Goal: Communication & Community: Participate in discussion

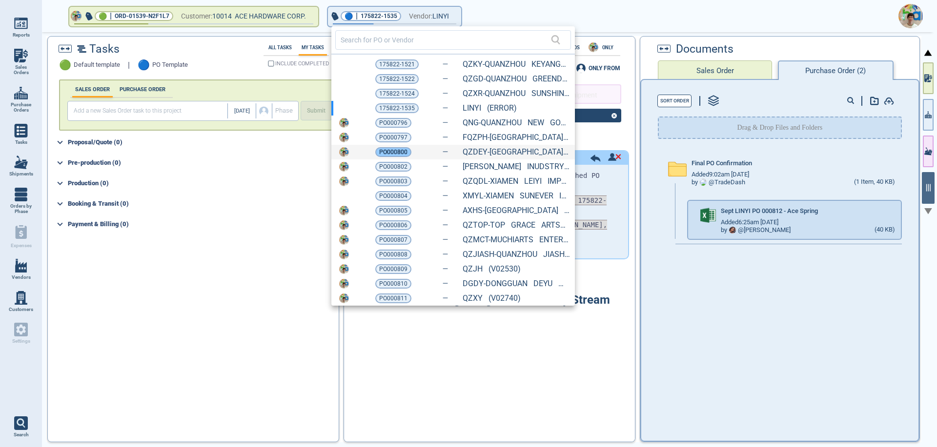
click at [399, 154] on span "PO000800" at bounding box center [393, 152] width 28 height 10
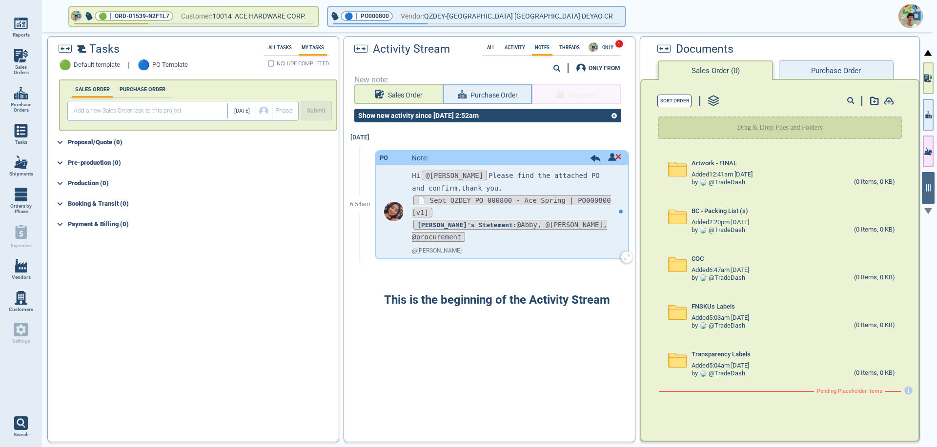
click at [590, 162] on div at bounding box center [605, 158] width 31 height 10
click at [590, 158] on icon at bounding box center [595, 158] width 10 height 7
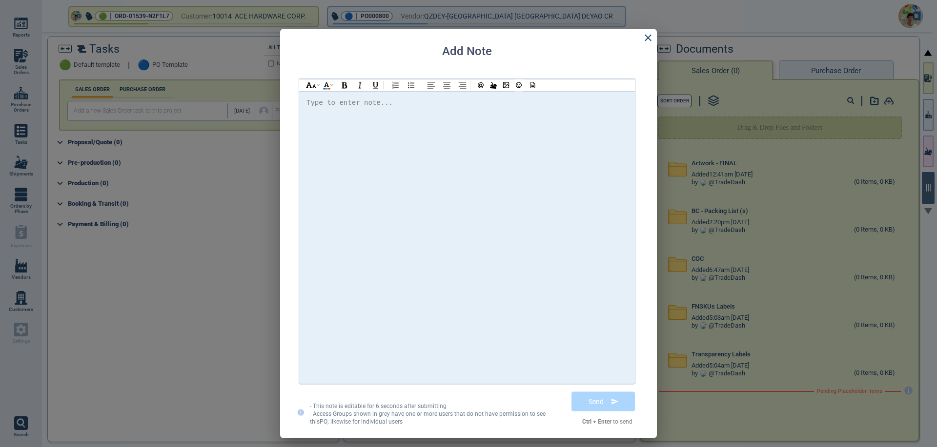
click at [326, 104] on div "Type to enter note..." at bounding box center [349, 102] width 86 height 12
click at [649, 38] on icon at bounding box center [648, 38] width 12 height 12
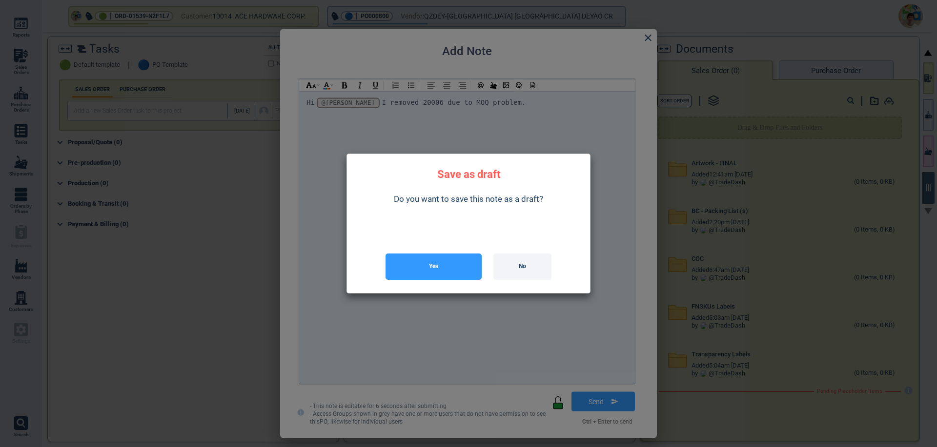
click at [432, 279] on button "Yes" at bounding box center [433, 267] width 96 height 26
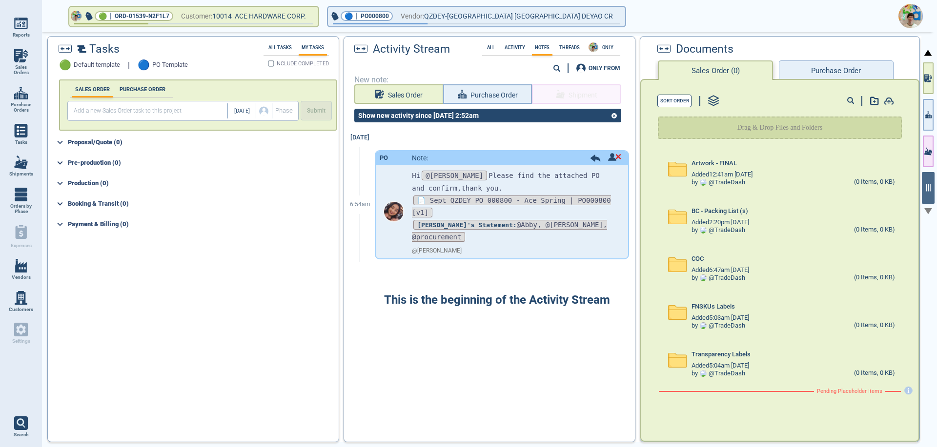
click at [803, 68] on button "Purchase Order" at bounding box center [836, 71] width 114 height 20
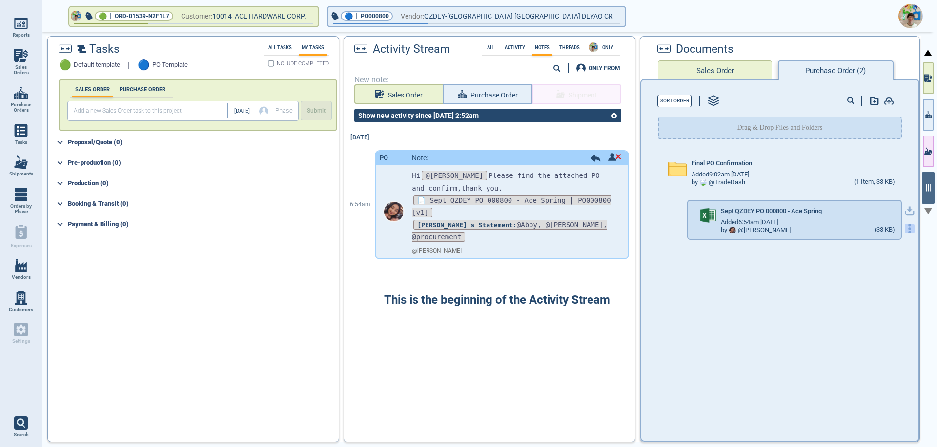
click at [905, 230] on icon "button" at bounding box center [910, 229] width 10 height 10
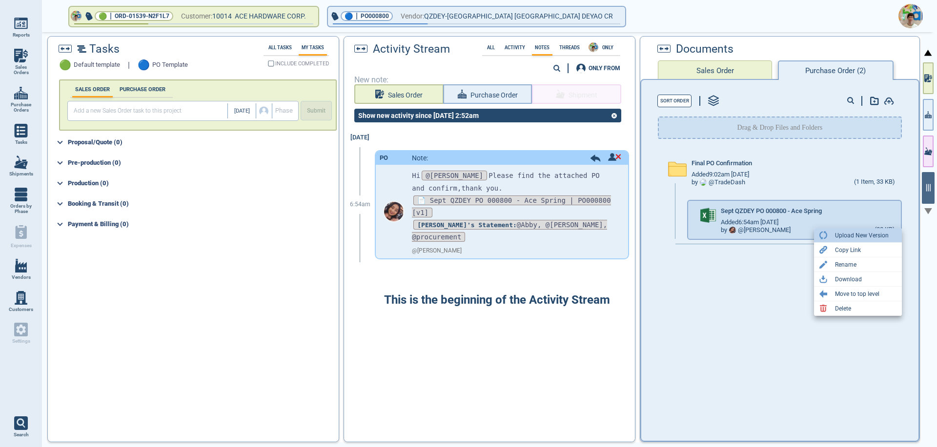
click at [864, 238] on div "Upload New Version" at bounding box center [862, 236] width 54 height 12
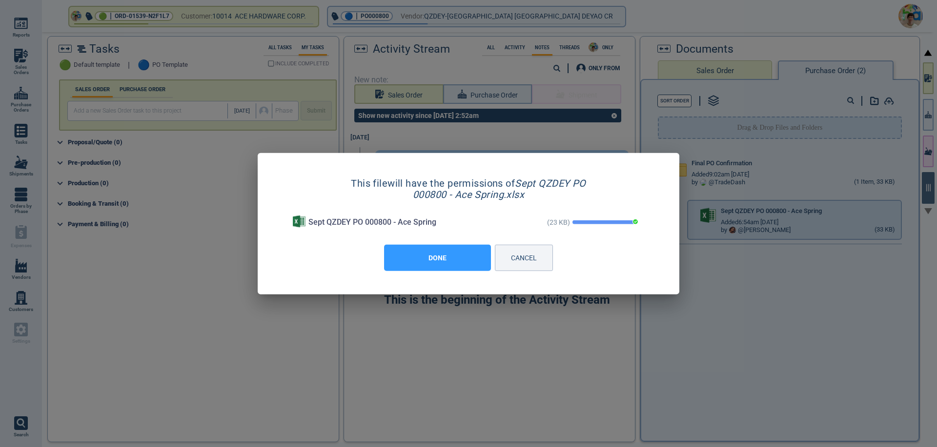
click at [446, 263] on button "DONE" at bounding box center [437, 258] width 107 height 26
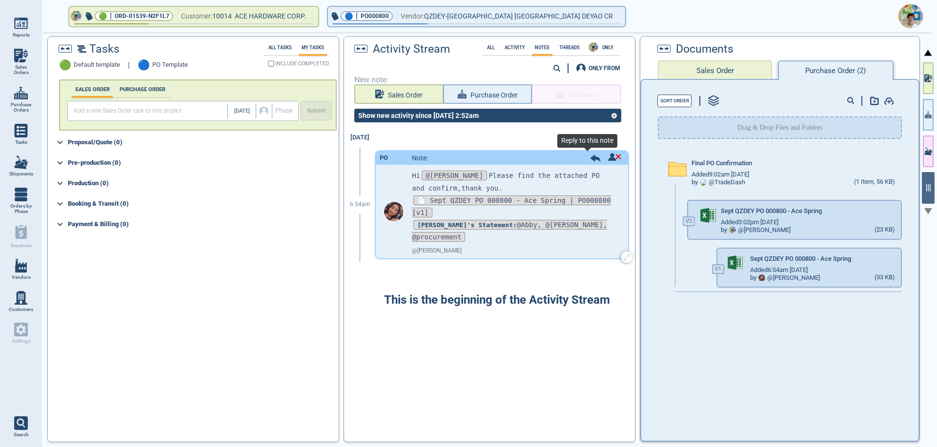
click at [590, 160] on icon at bounding box center [595, 158] width 11 height 7
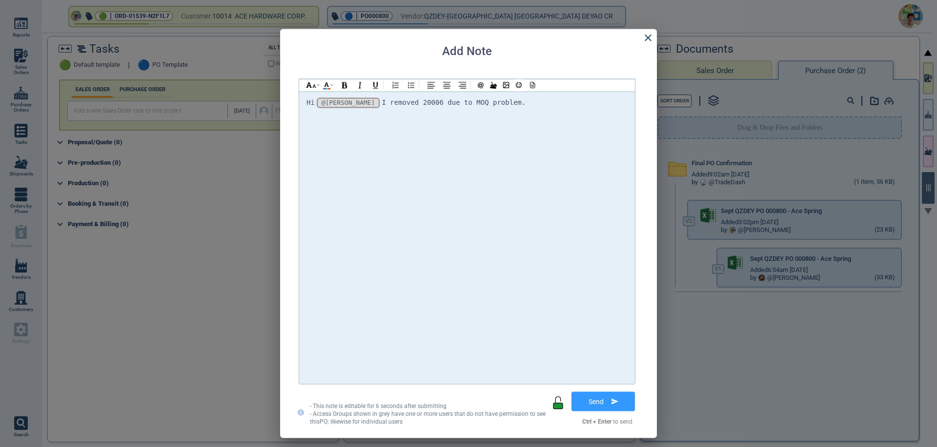
click at [488, 108] on div "Hi @[PERSON_NAME] @[PERSON_NAME] @[PERSON_NAME] removed 20006 due to MOQ proble…" at bounding box center [466, 102] width 321 height 13
click at [532, 89] on div at bounding box center [531, 85] width 13 height 12
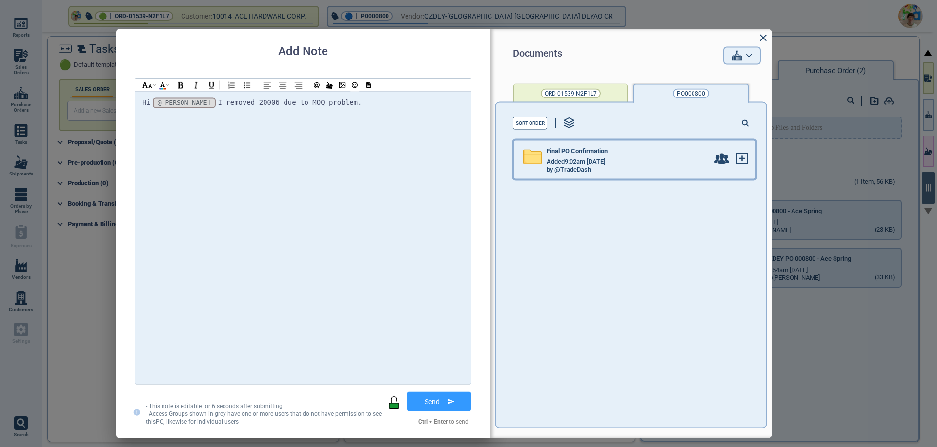
click at [596, 170] on div "by @TradeDash" at bounding box center [627, 170] width 162 height 8
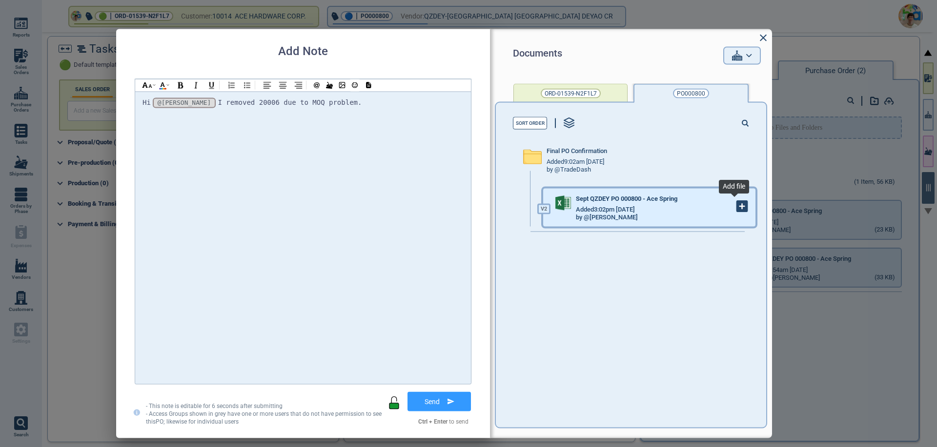
click at [737, 207] on g at bounding box center [742, 207] width 11 height 11
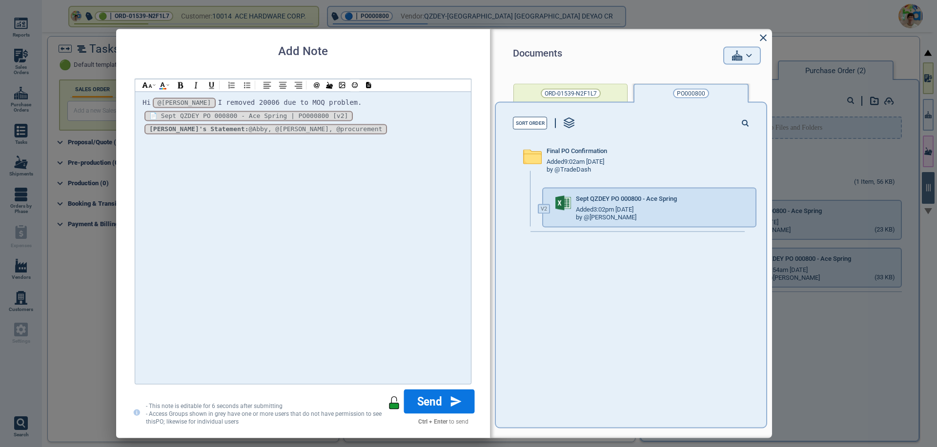
click at [448, 400] on button "Send" at bounding box center [439, 401] width 71 height 24
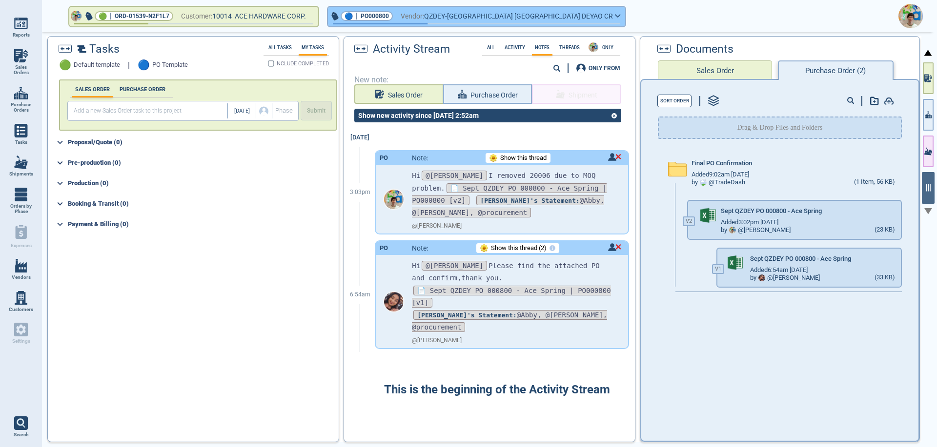
click at [615, 14] on icon "button" at bounding box center [618, 16] width 6 height 4
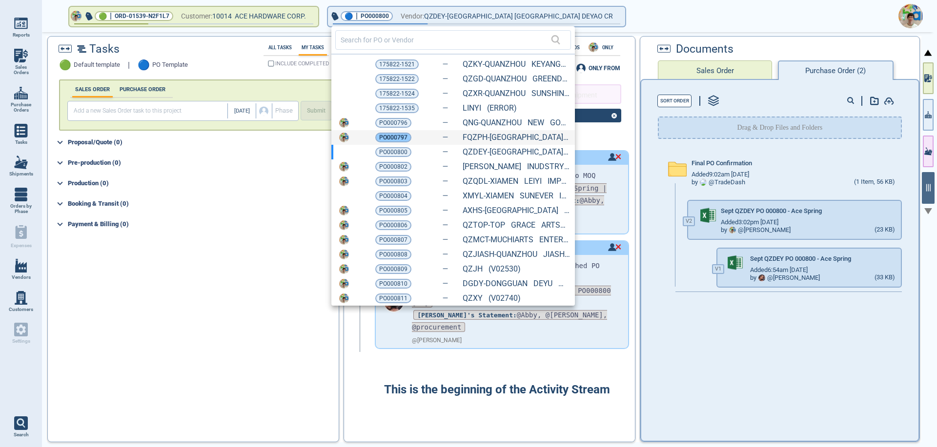
click at [400, 141] on span "PO000797" at bounding box center [393, 138] width 28 height 10
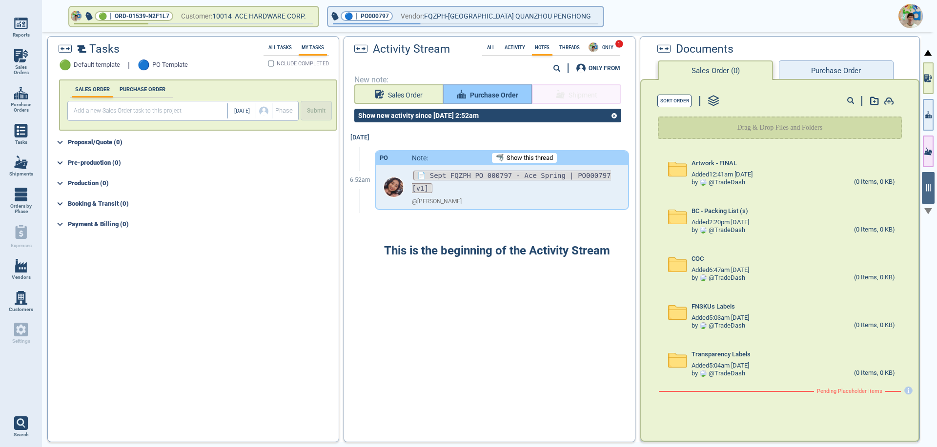
click at [466, 97] on icon "button" at bounding box center [461, 94] width 9 height 9
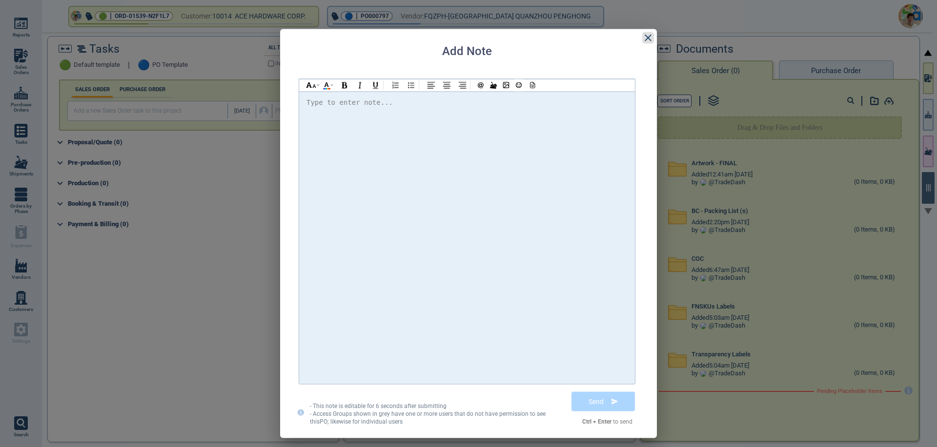
click at [649, 34] on icon at bounding box center [648, 38] width 12 height 12
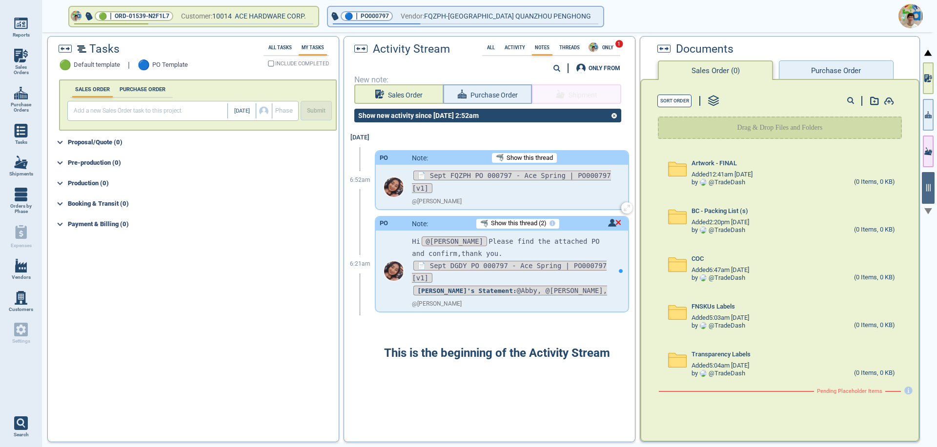
click at [537, 160] on span "Show this thread" at bounding box center [529, 158] width 46 height 7
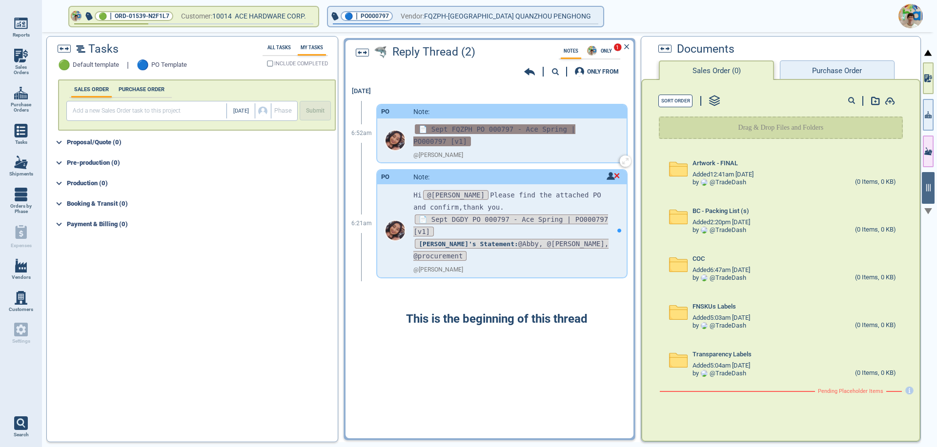
click at [525, 131] on span "📄 Sept FQZPH PO 000797 - Ace Spring | PO000797 [v1]" at bounding box center [494, 135] width 162 height 22
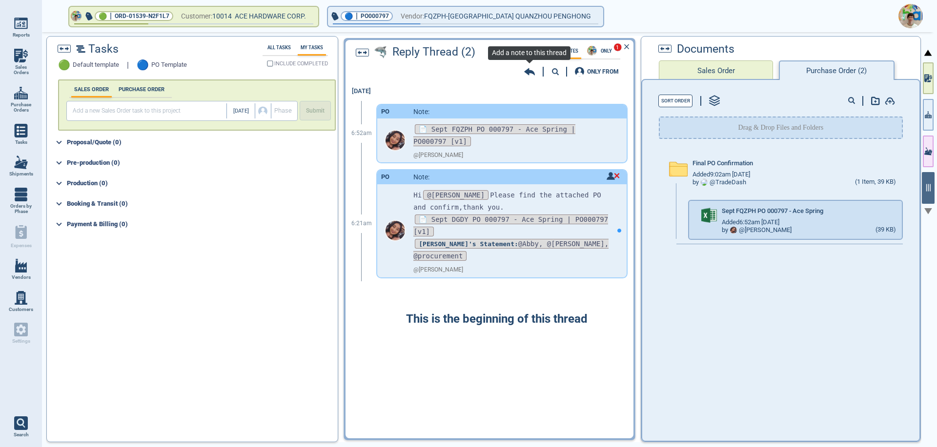
click at [527, 72] on icon at bounding box center [529, 71] width 11 height 7
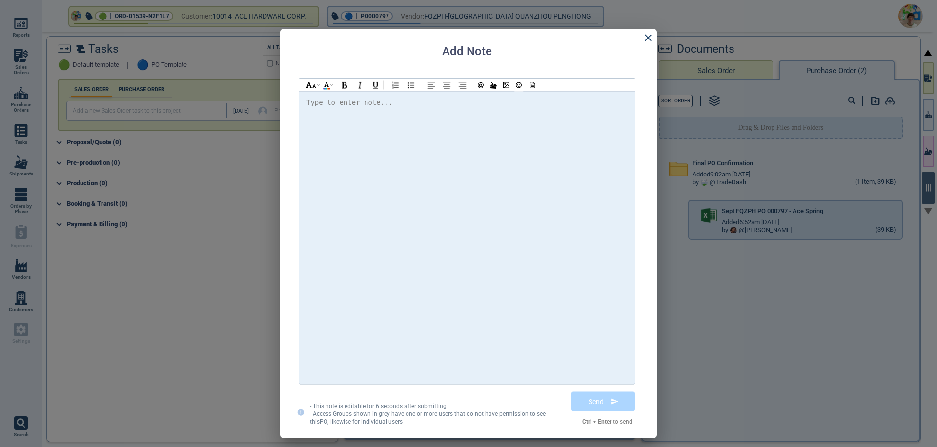
click at [365, 115] on div at bounding box center [466, 237] width 321 height 283
click at [423, 110] on div "@[PERSON_NAME] @[PERSON_NAME] @[PERSON_NAME] The QTY didnt match" at bounding box center [466, 237] width 321 height 283
click at [586, 402] on button "Send" at bounding box center [603, 401] width 71 height 24
